Goal: Task Accomplishment & Management: Manage account settings

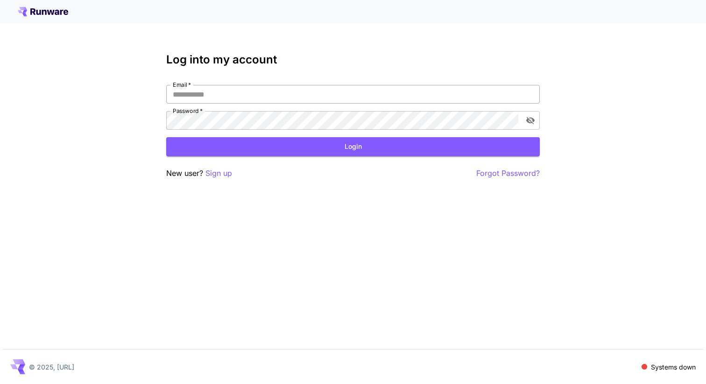
click at [250, 94] on input "Email   *" at bounding box center [353, 94] width 374 height 19
type input "**********"
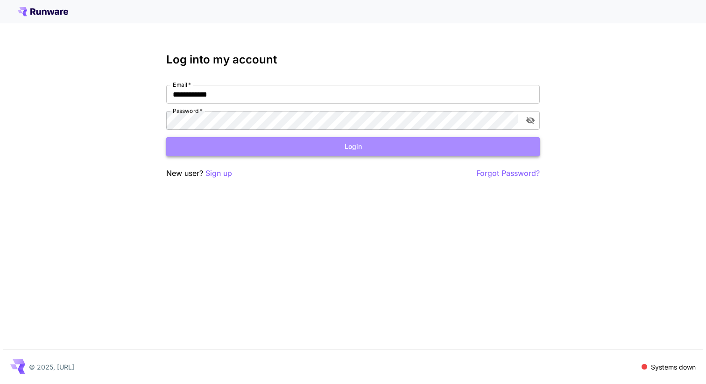
click at [251, 149] on button "Login" at bounding box center [353, 146] width 374 height 19
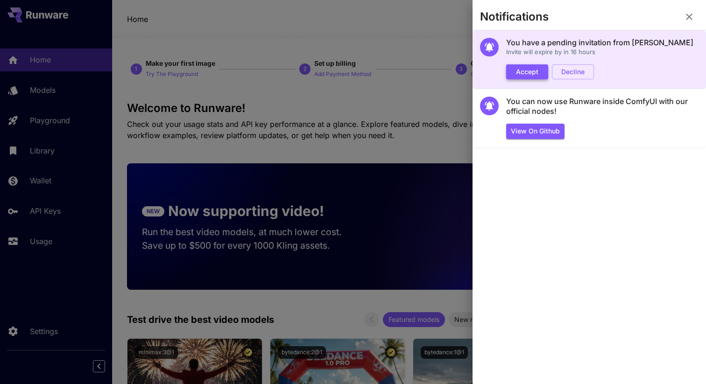
click at [524, 71] on button "Accept" at bounding box center [527, 71] width 42 height 15
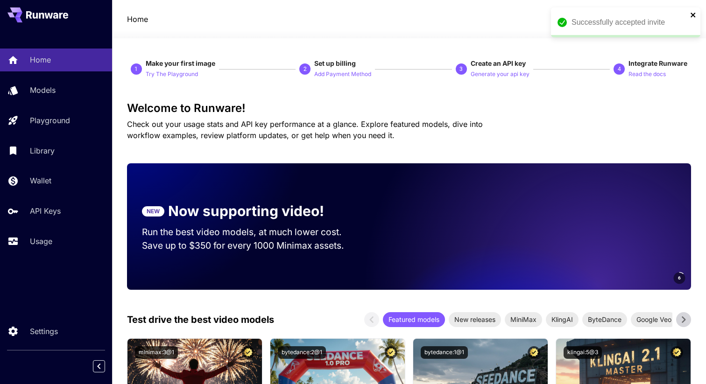
click at [694, 13] on icon "close" at bounding box center [693, 14] width 7 height 7
click at [670, 22] on div "AG" at bounding box center [667, 19] width 29 height 14
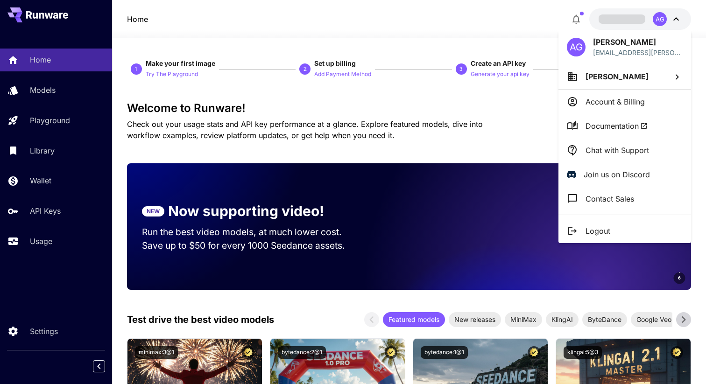
click at [463, 22] on div at bounding box center [353, 192] width 706 height 384
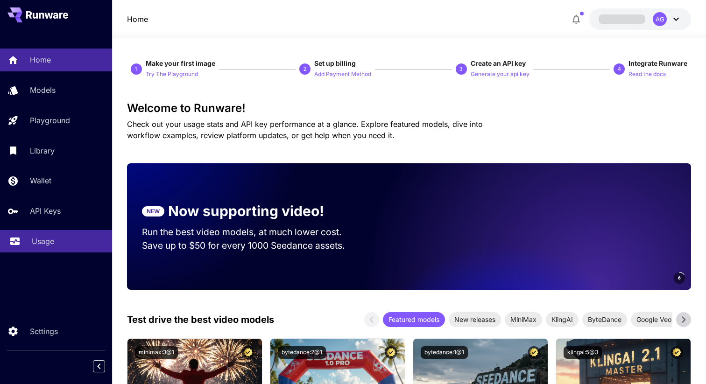
click at [54, 239] on div "Usage" at bounding box center [68, 241] width 73 height 11
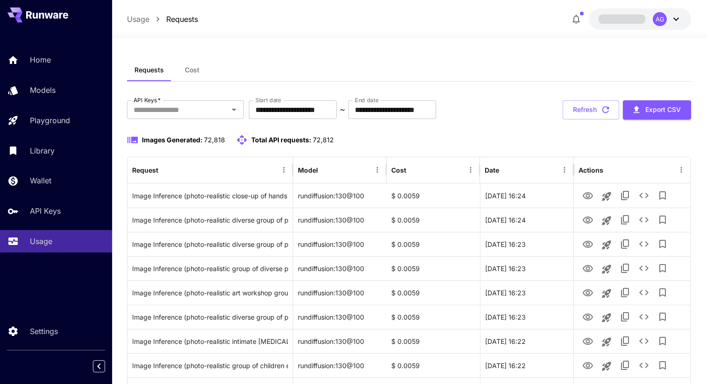
click at [201, 76] on button "Cost" at bounding box center [192, 70] width 42 height 22
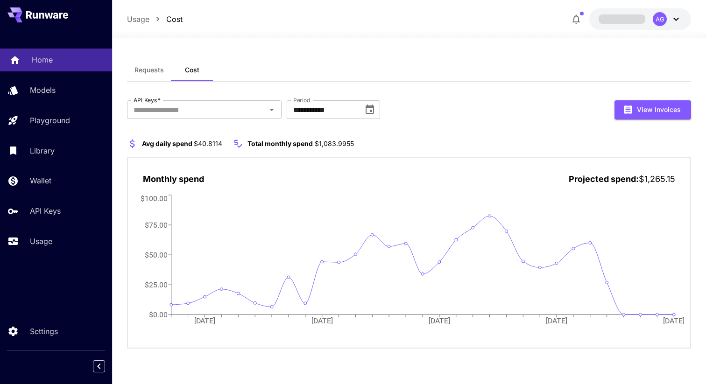
click at [52, 62] on p "Home" at bounding box center [42, 59] width 21 height 11
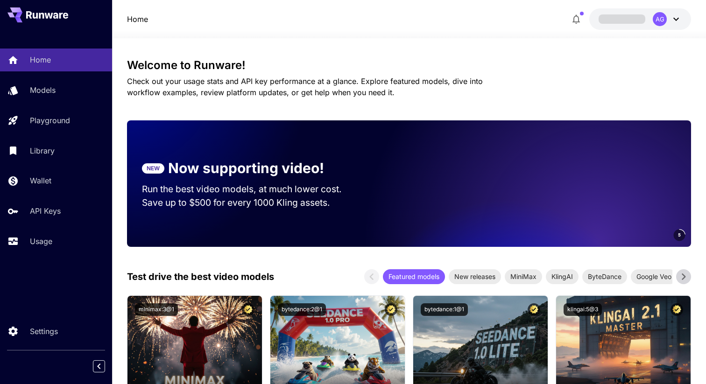
click at [678, 16] on icon at bounding box center [676, 19] width 11 height 11
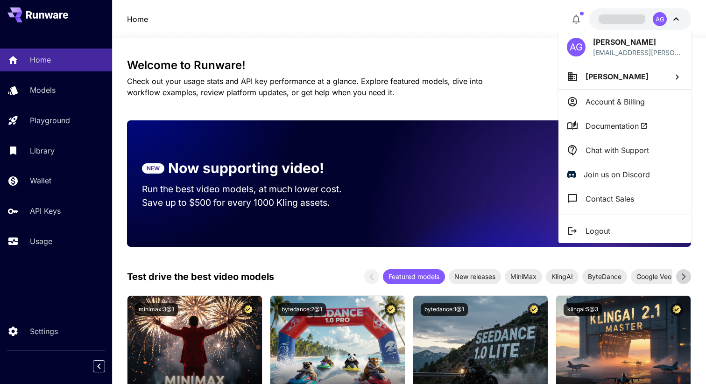
click at [637, 78] on li "[PERSON_NAME]" at bounding box center [625, 76] width 133 height 25
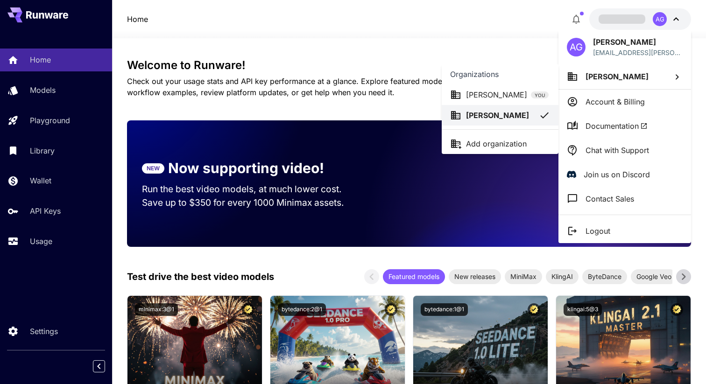
click at [679, 76] on div at bounding box center [353, 192] width 706 height 384
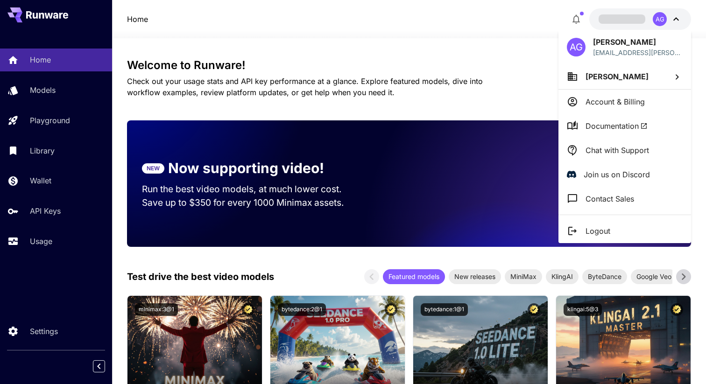
click at [645, 99] on p "Account & Billing" at bounding box center [615, 101] width 59 height 11
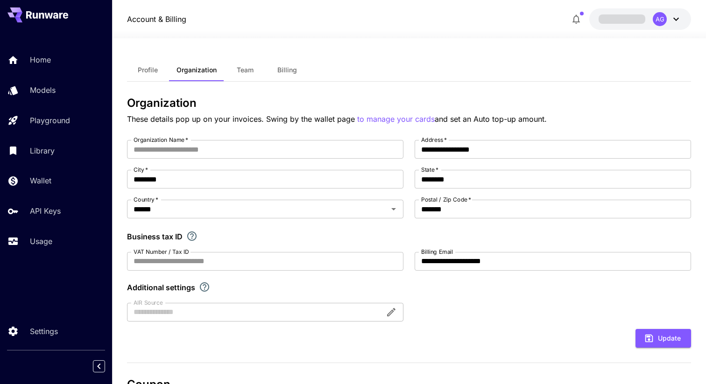
type input "****"
click at [293, 74] on button "Billing" at bounding box center [287, 70] width 42 height 22
